Goal: Navigation & Orientation: Find specific page/section

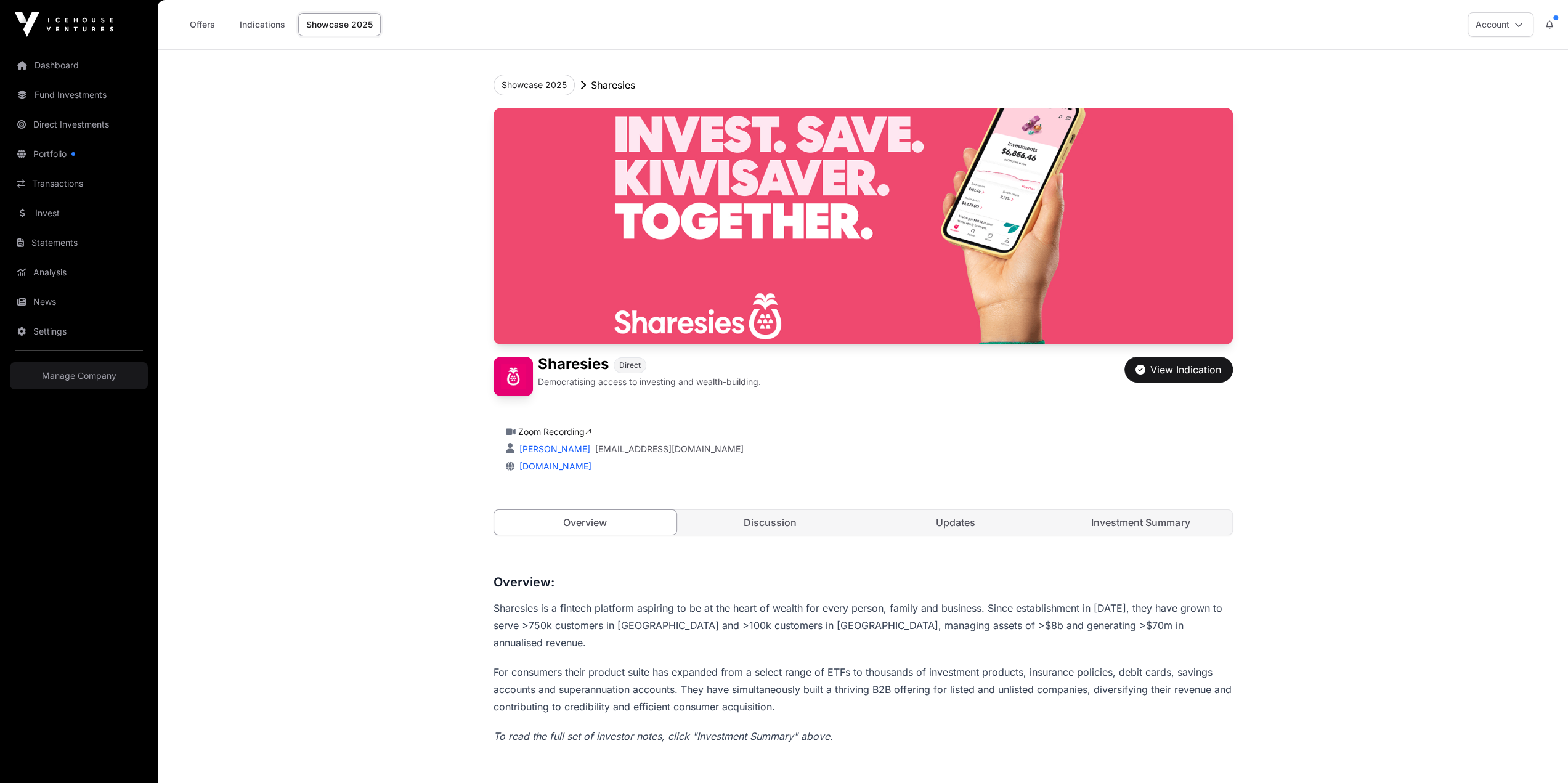
click at [42, 140] on link "Portfolio" at bounding box center [79, 154] width 138 height 27
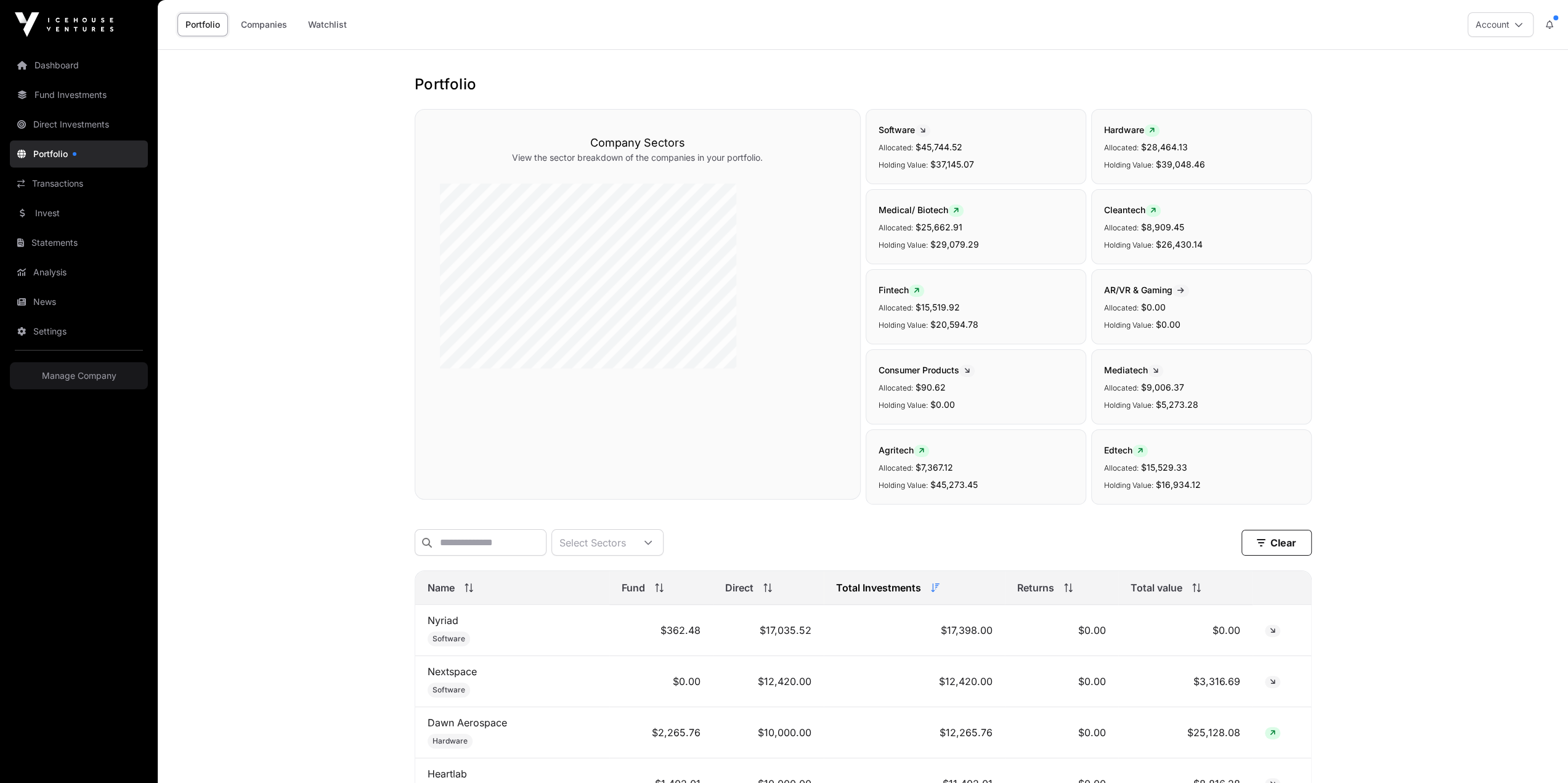
click at [60, 111] on link "Direct Investments" at bounding box center [79, 125] width 138 height 27
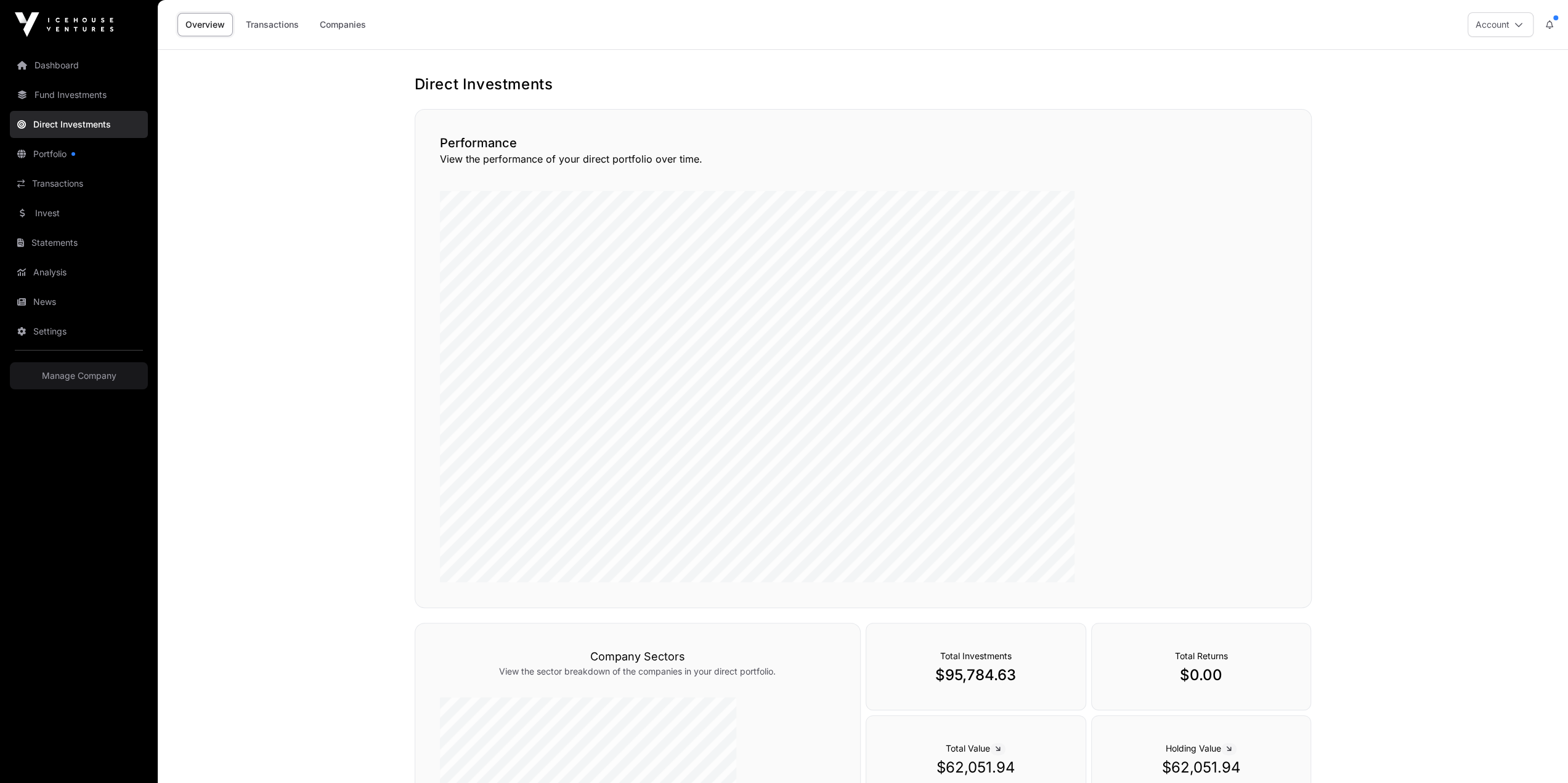
click at [922, 623] on div "Total Investments $95,784.63" at bounding box center [976, 666] width 221 height 87
click at [238, 19] on link "Transactions" at bounding box center [272, 25] width 69 height 24
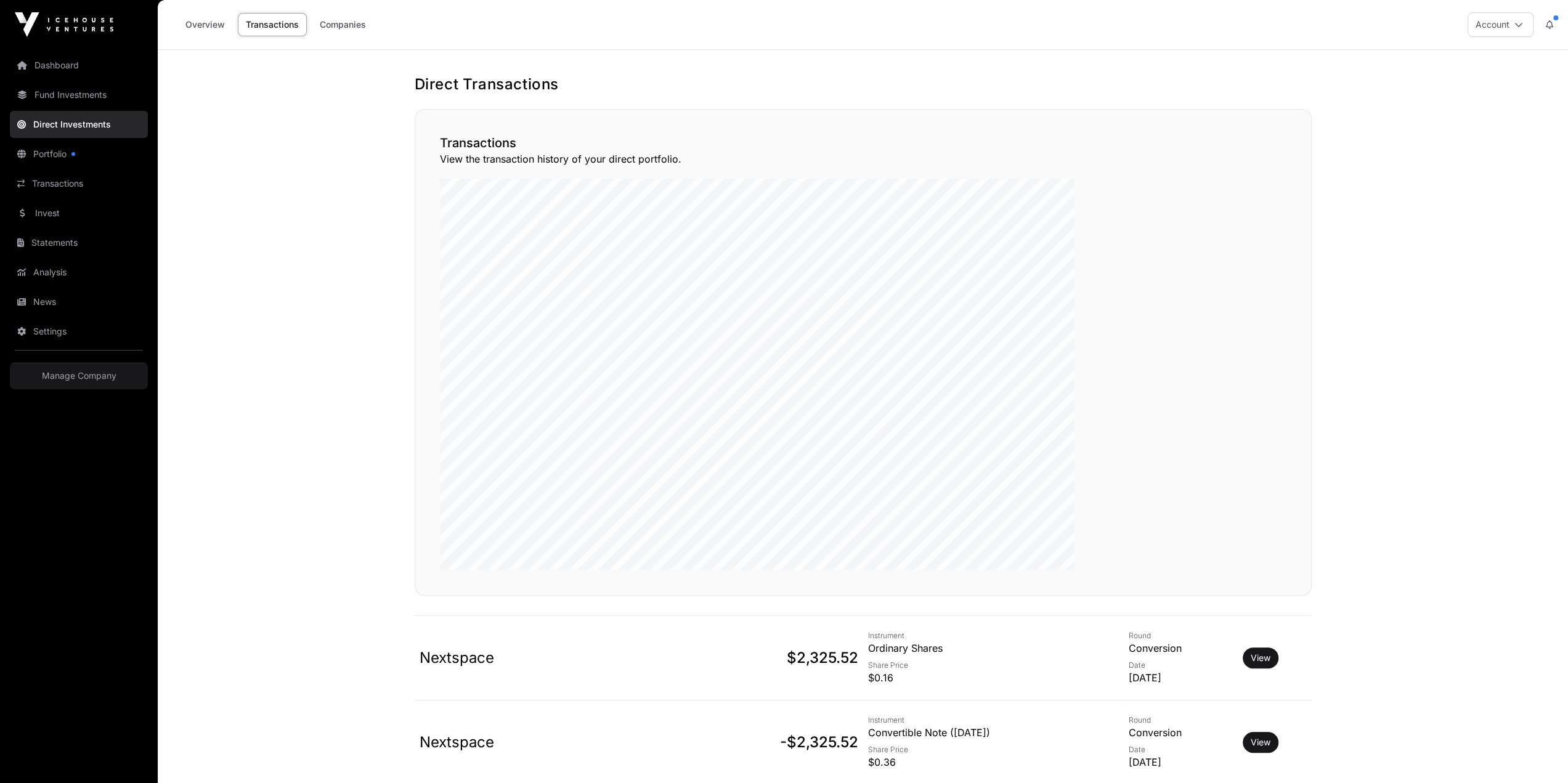
click at [250, 28] on div "Overview Transactions Companies" at bounding box center [273, 25] width 216 height 38
click at [312, 16] on link "Companies" at bounding box center [343, 25] width 62 height 24
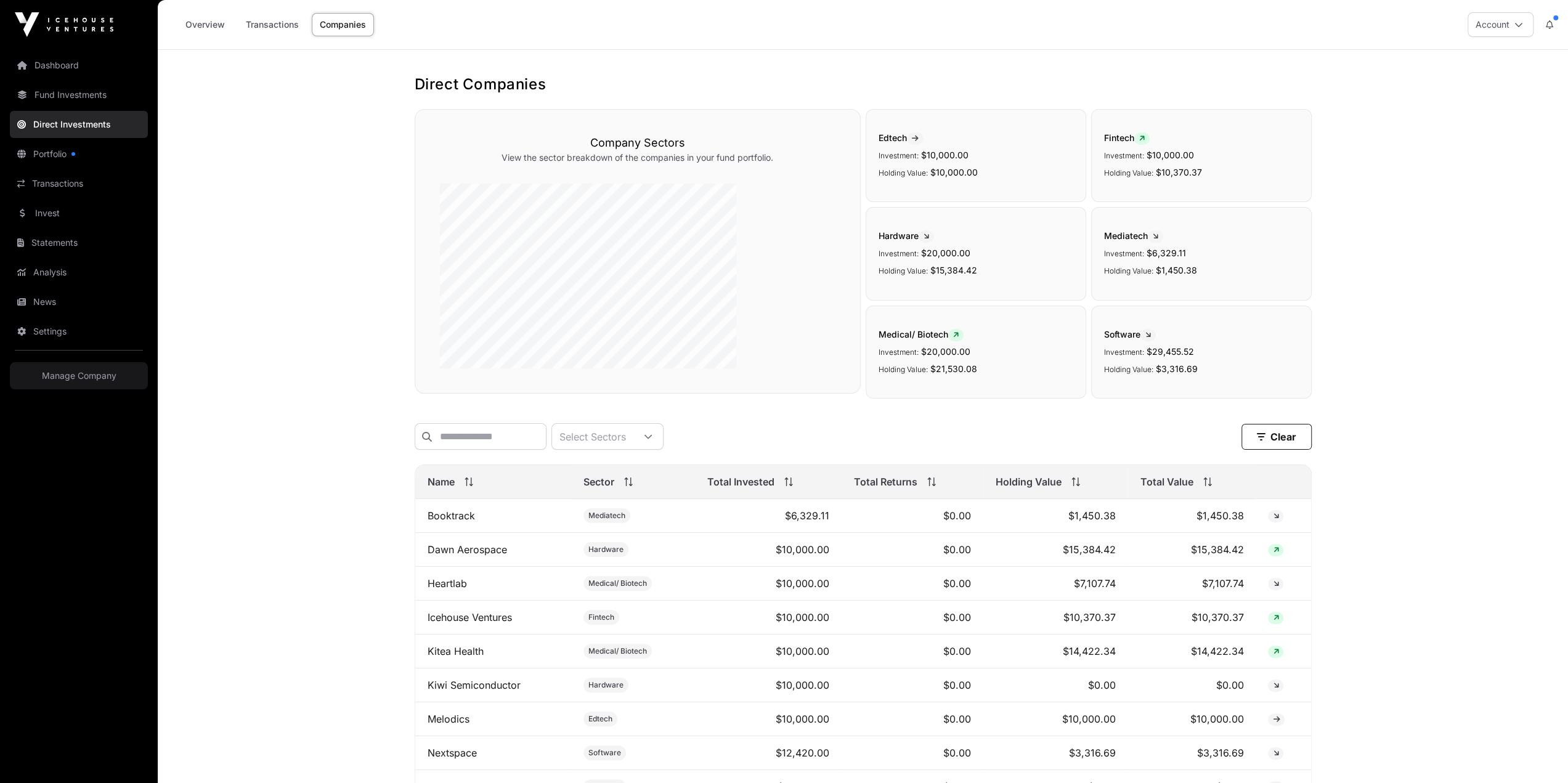
click at [44, 81] on link "Fund Investments" at bounding box center [79, 95] width 138 height 27
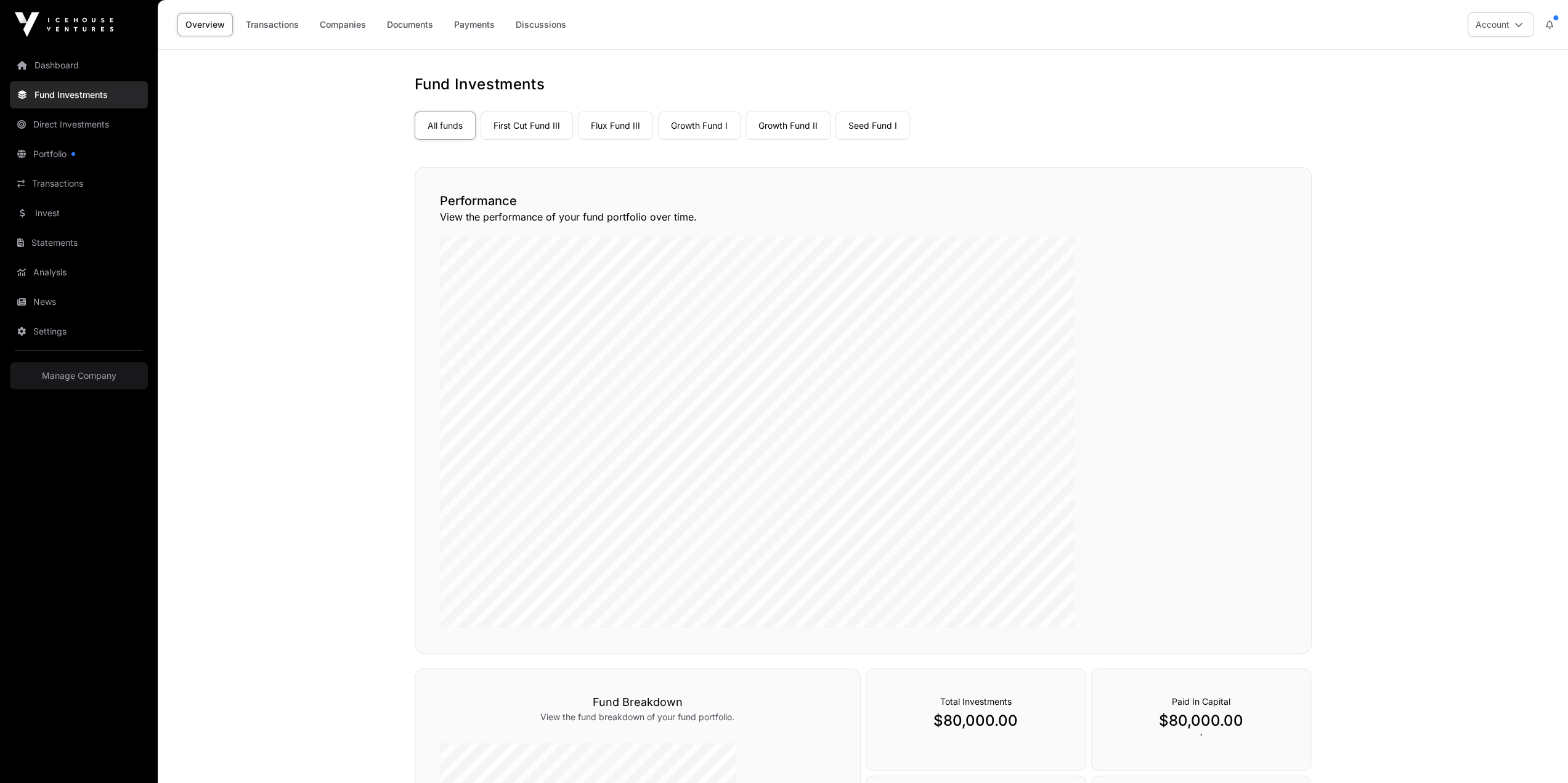
click at [44, 51] on link "Dashboard" at bounding box center [79, 65] width 138 height 27
